Goal: Information Seeking & Learning: Learn about a topic

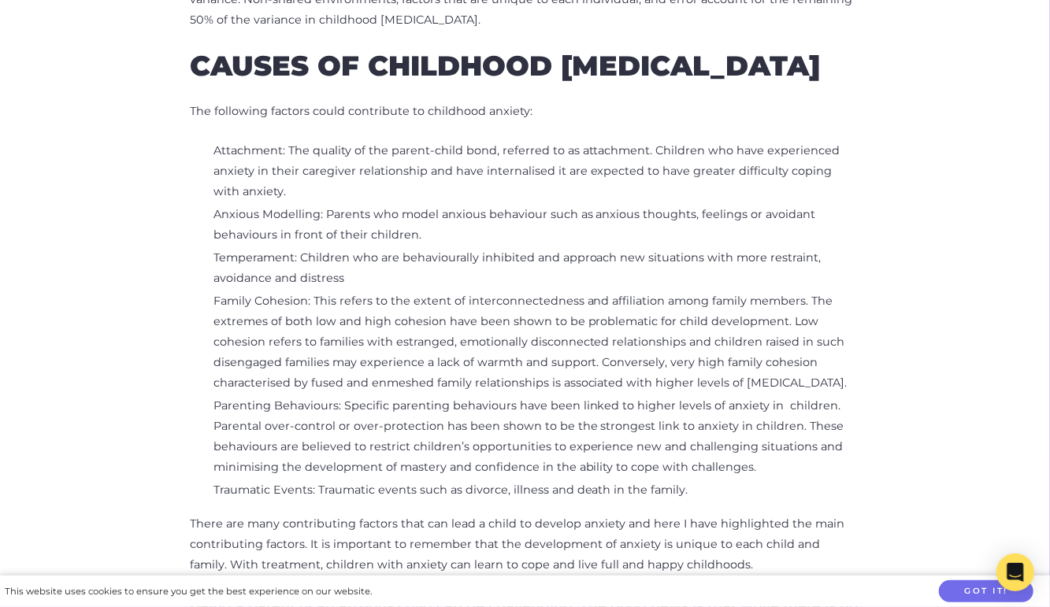
scroll to position [1041, 0]
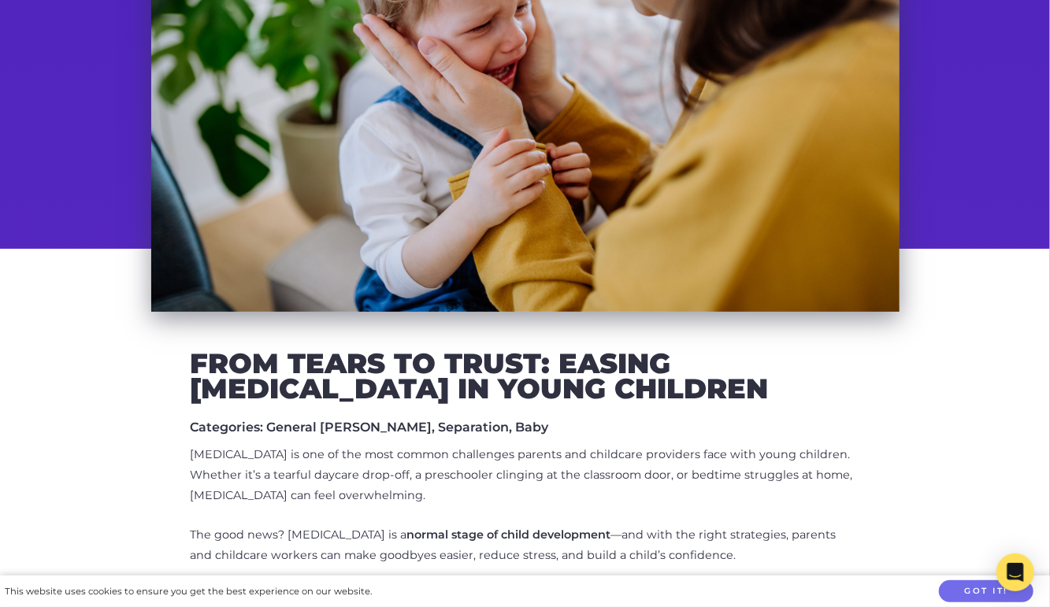
scroll to position [301, 0]
